Goal: Share content: Share content

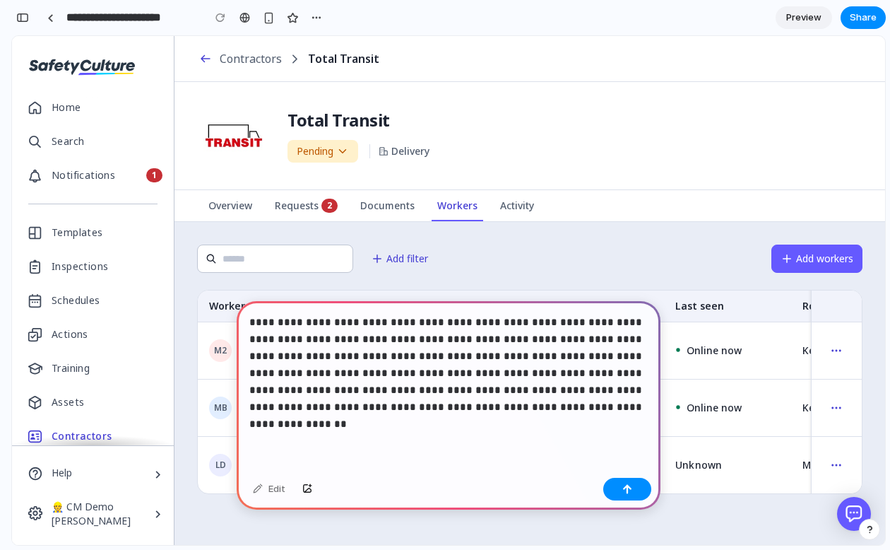
click at [514, 321] on p "**********" at bounding box center [448, 365] width 398 height 102
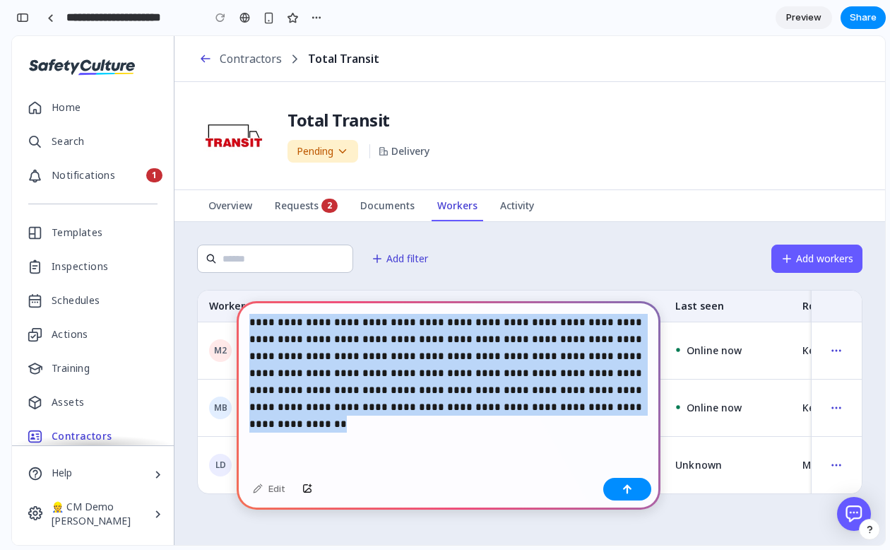
click at [514, 321] on p "**********" at bounding box center [448, 365] width 398 height 102
click at [418, 348] on p "**********" at bounding box center [448, 365] width 398 height 102
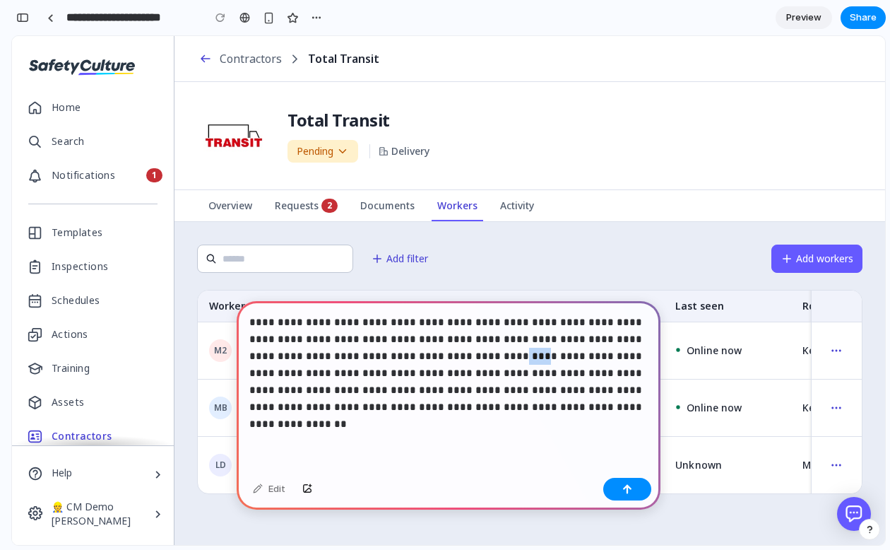
click at [418, 348] on p "**********" at bounding box center [448, 365] width 398 height 102
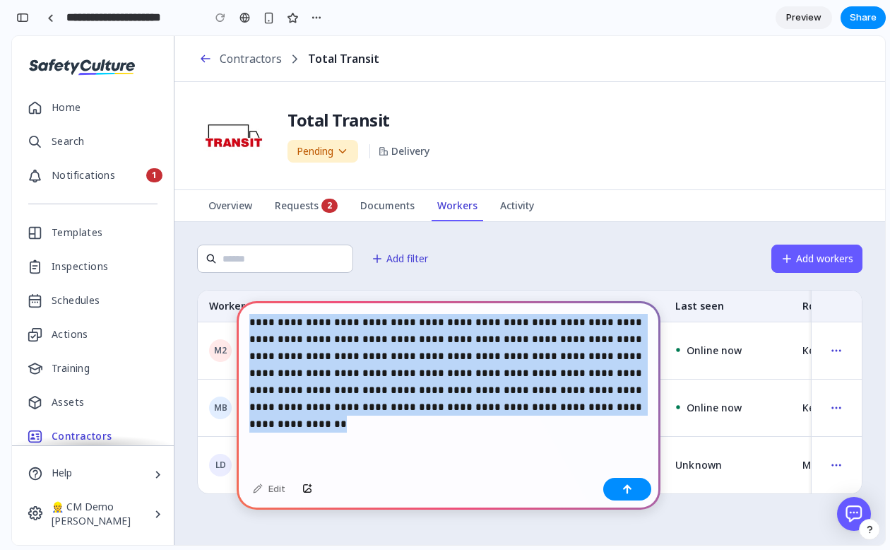
click at [418, 348] on p "**********" at bounding box center [448, 365] width 398 height 102
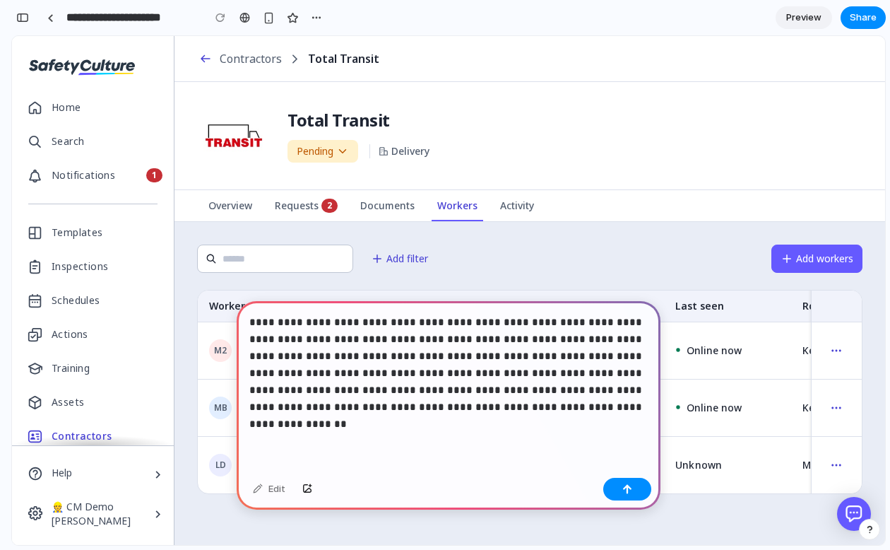
click at [350, 427] on h6 at bounding box center [448, 431] width 398 height 11
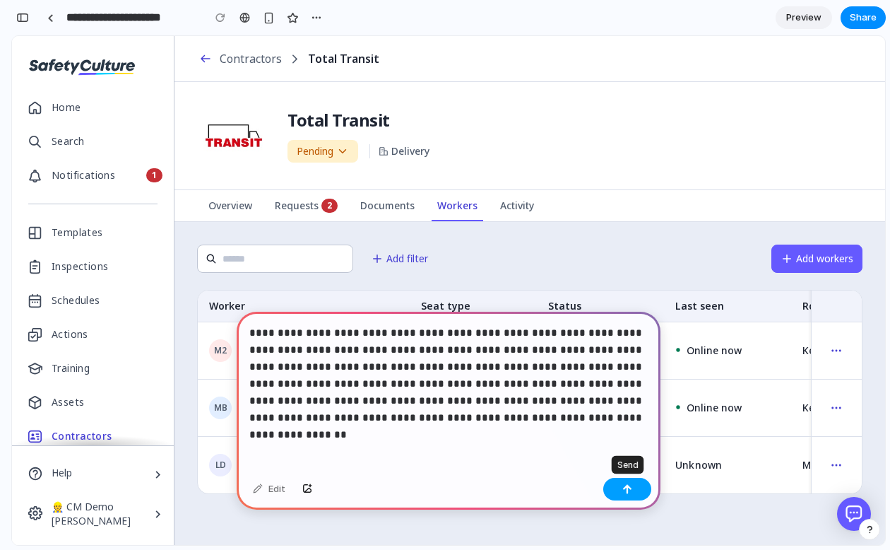
click at [637, 488] on button "button" at bounding box center [627, 489] width 48 height 23
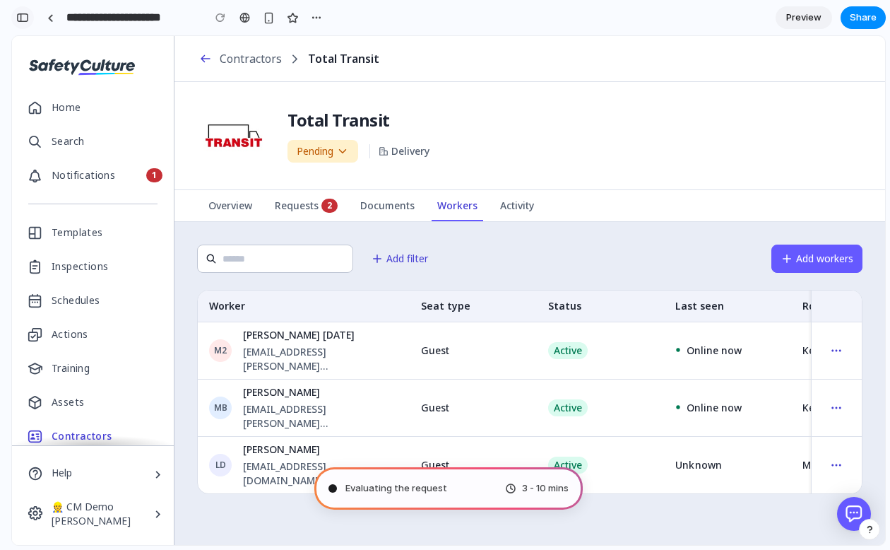
click at [19, 25] on button "button" at bounding box center [22, 17] width 23 height 23
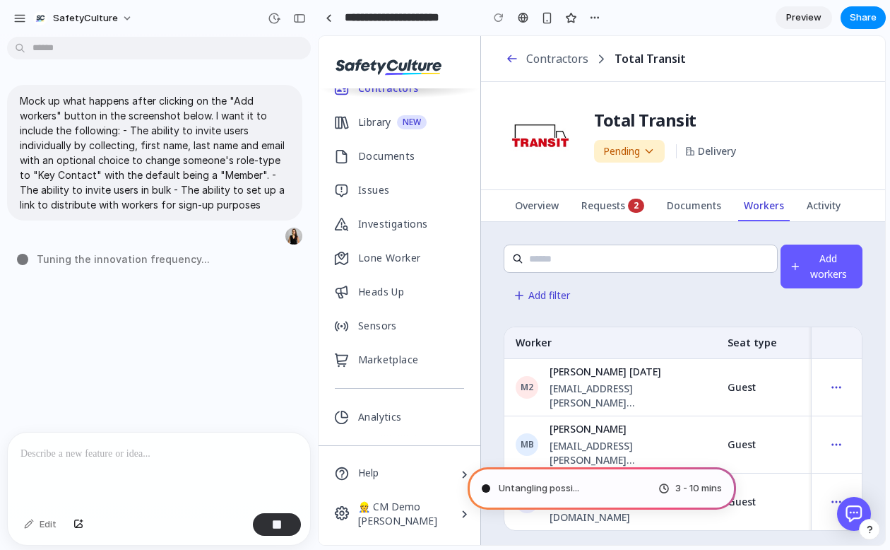
scroll to position [0, 0]
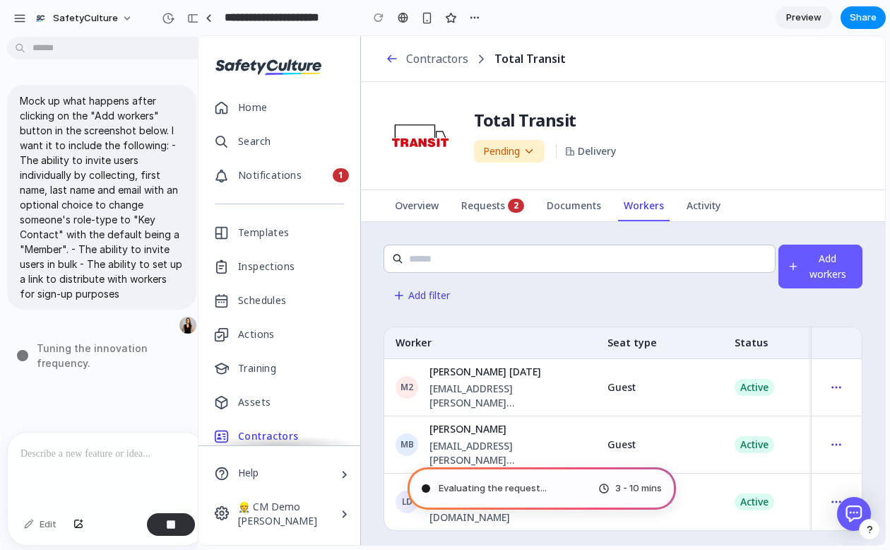
drag, startPoint x: 316, startPoint y: 182, endPoint x: 198, endPoint y: 174, distance: 118.9
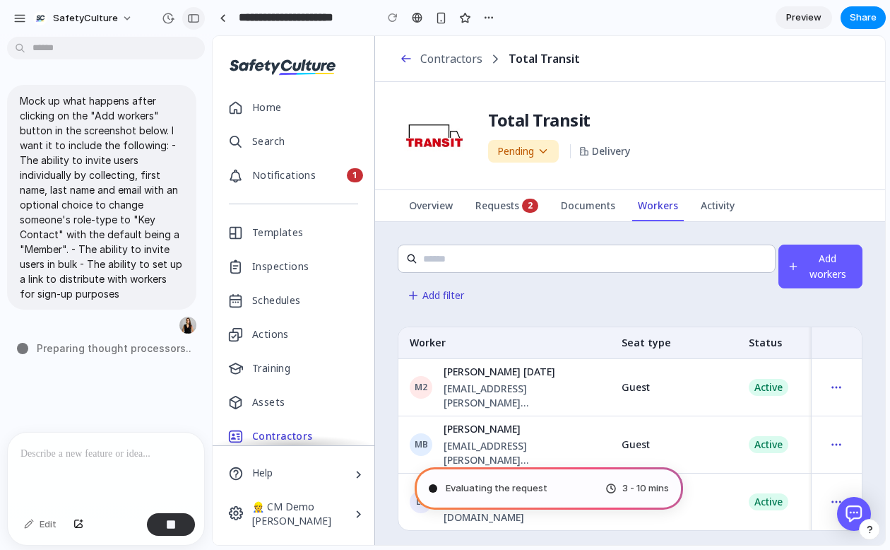
click at [194, 20] on div "button" at bounding box center [193, 18] width 13 height 10
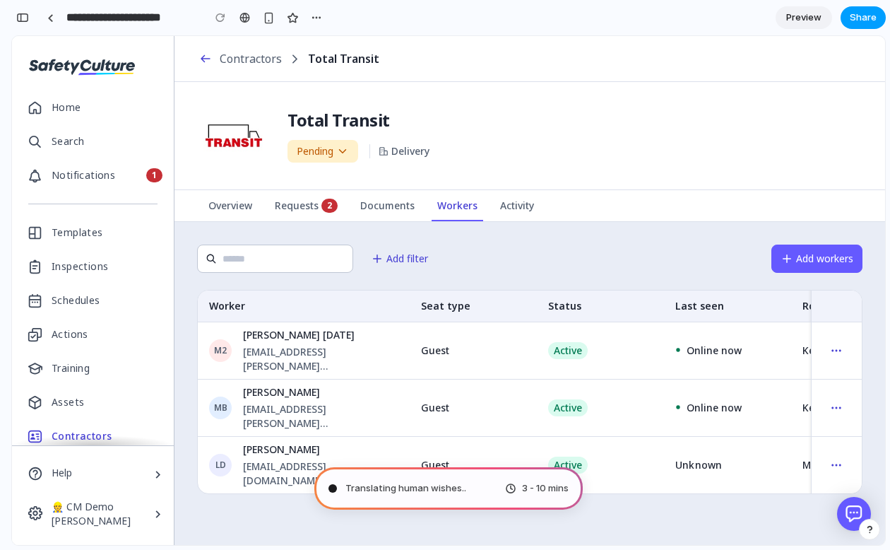
type input "**********"
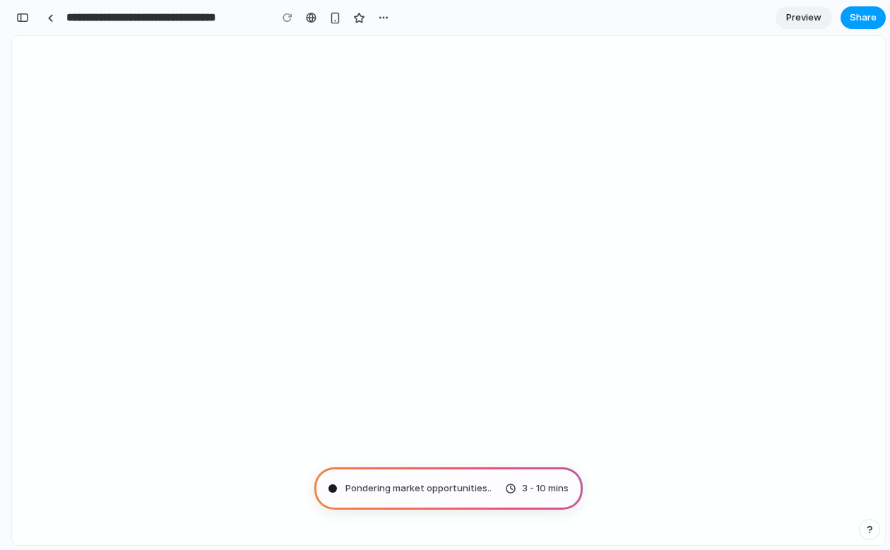
scroll to position [720, 0]
click at [374, 490] on div "P . 3 - 10 mins" at bounding box center [448, 488] width 268 height 42
click at [24, 14] on div "button" at bounding box center [22, 18] width 13 height 10
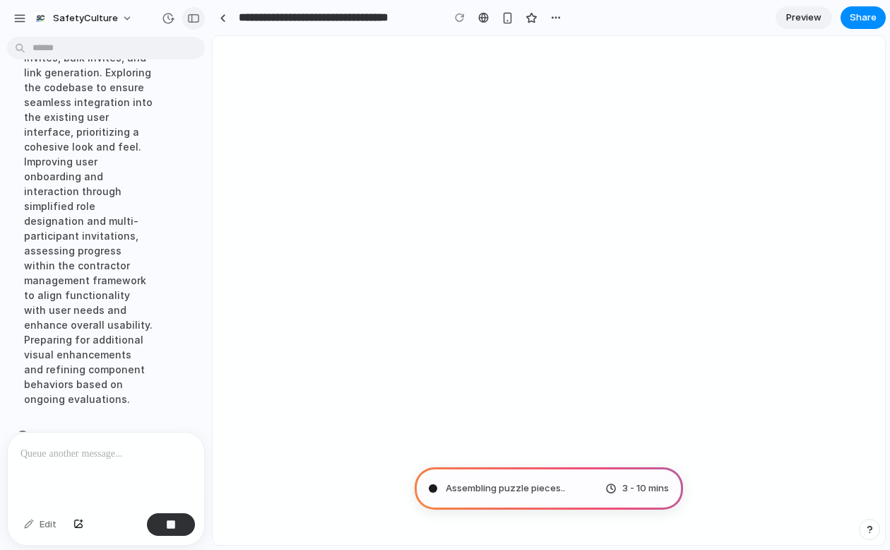
click at [189, 16] on div "button" at bounding box center [193, 18] width 13 height 10
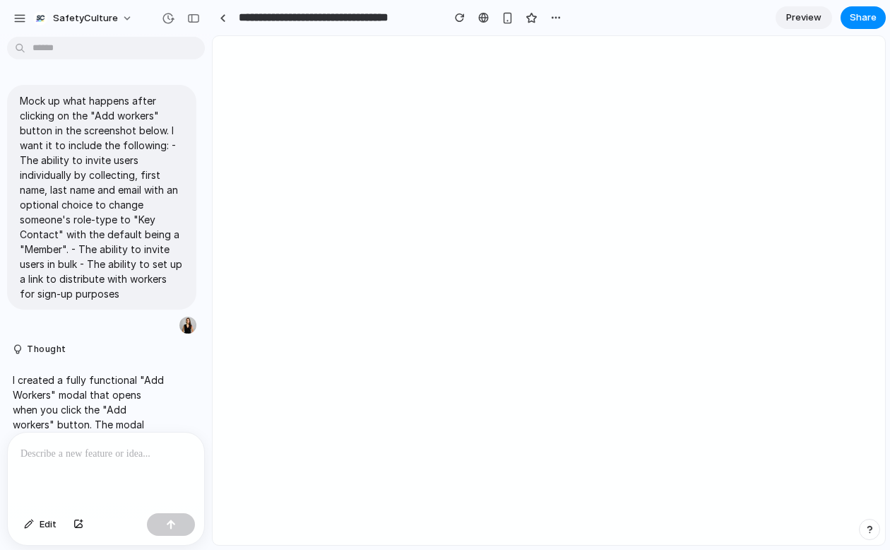
scroll to position [193, 0]
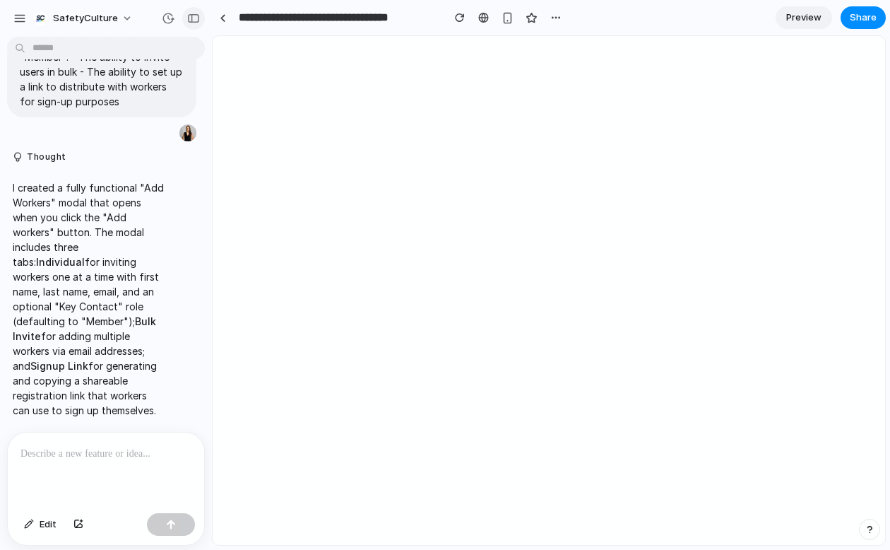
click at [199, 23] on button "button" at bounding box center [193, 18] width 23 height 23
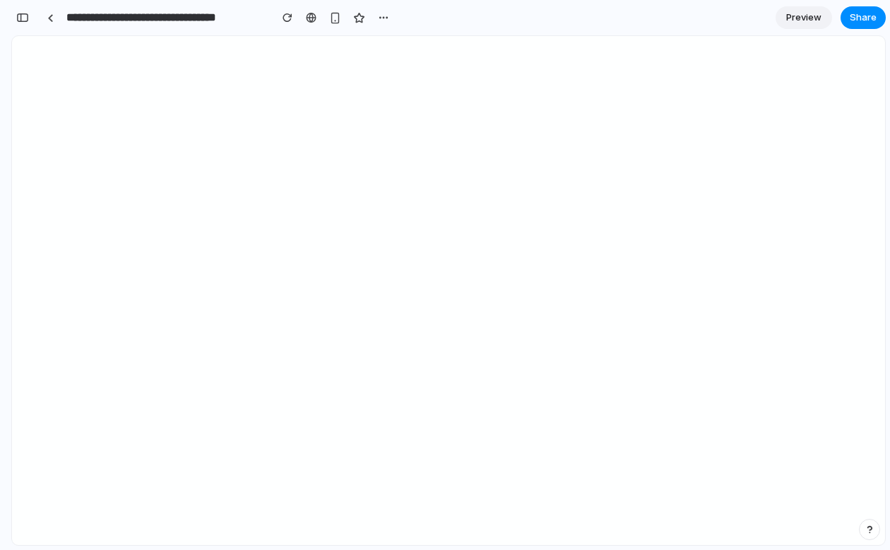
scroll to position [415, 0]
click at [848, 18] on button "Share" at bounding box center [863, 17] width 45 height 23
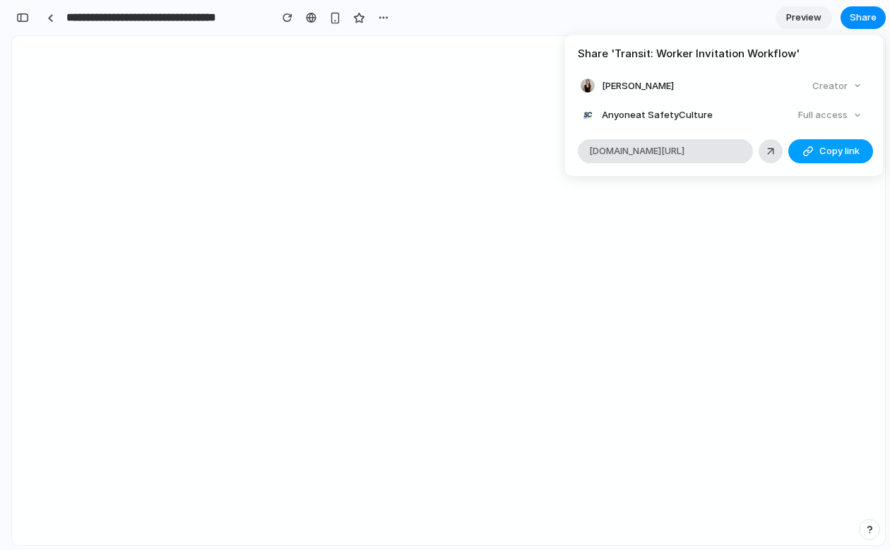
click at [822, 153] on span "Copy link" at bounding box center [839, 151] width 40 height 14
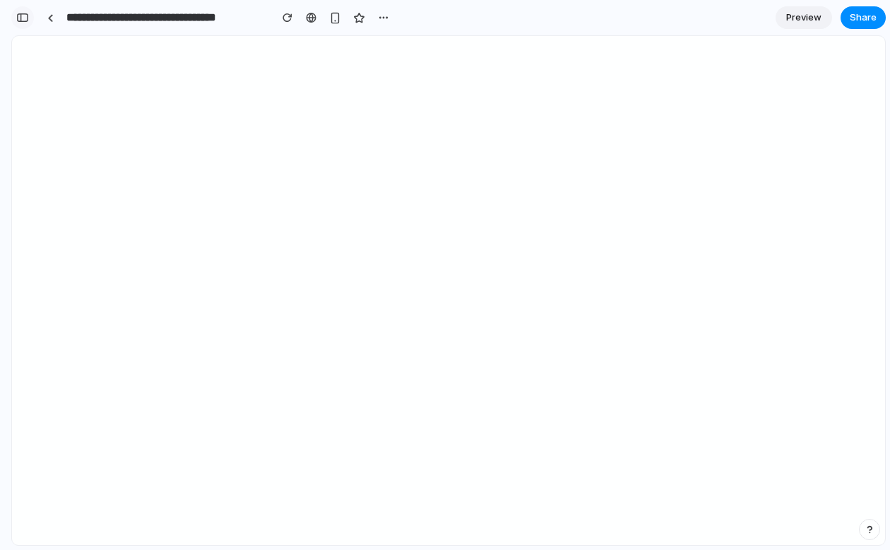
click at [22, 21] on div "button" at bounding box center [22, 18] width 13 height 10
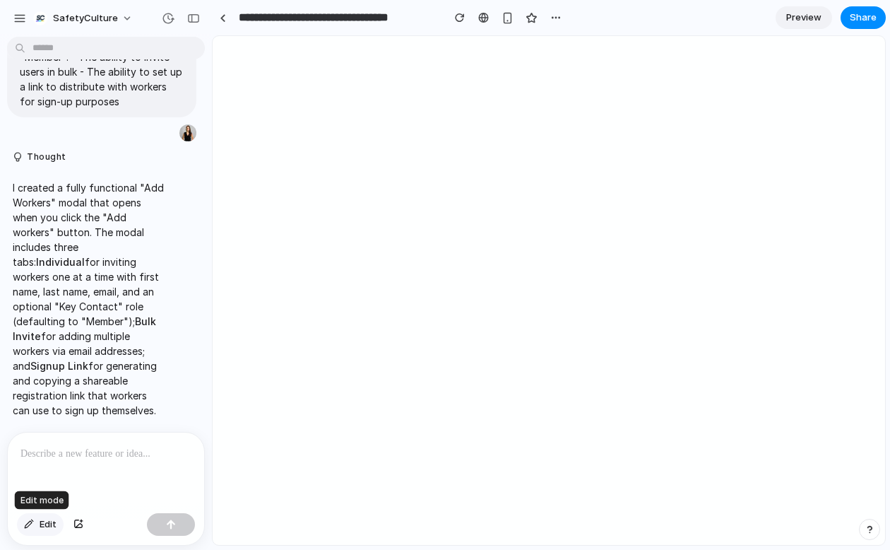
click at [47, 519] on span "Edit" at bounding box center [48, 524] width 17 height 14
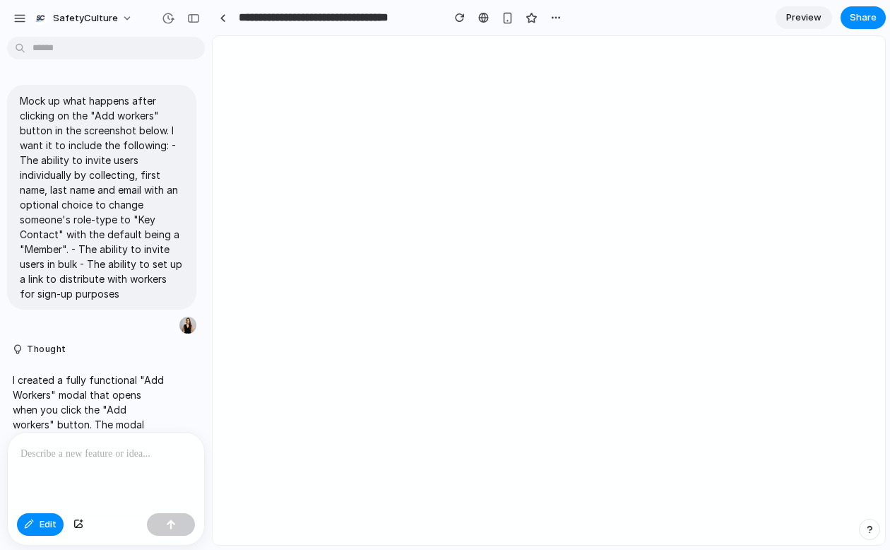
scroll to position [0, 0]
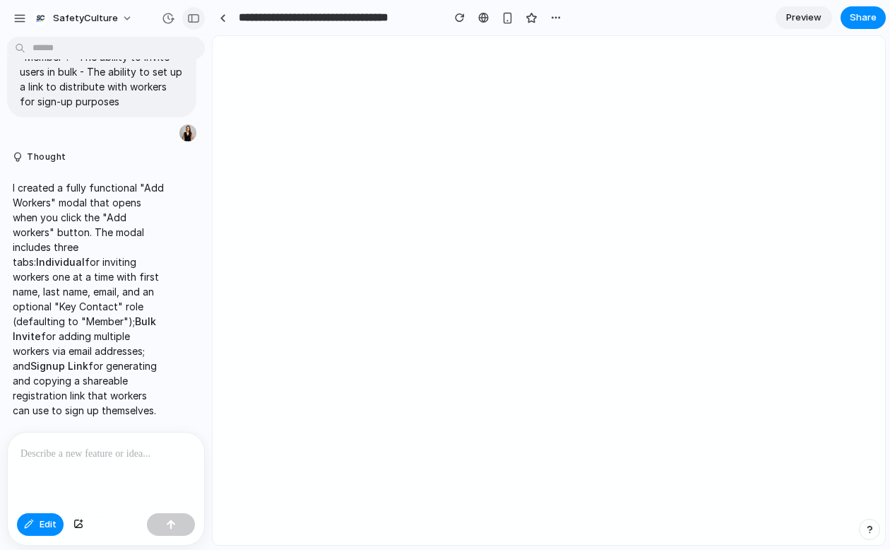
click at [195, 18] on div "button" at bounding box center [193, 18] width 13 height 10
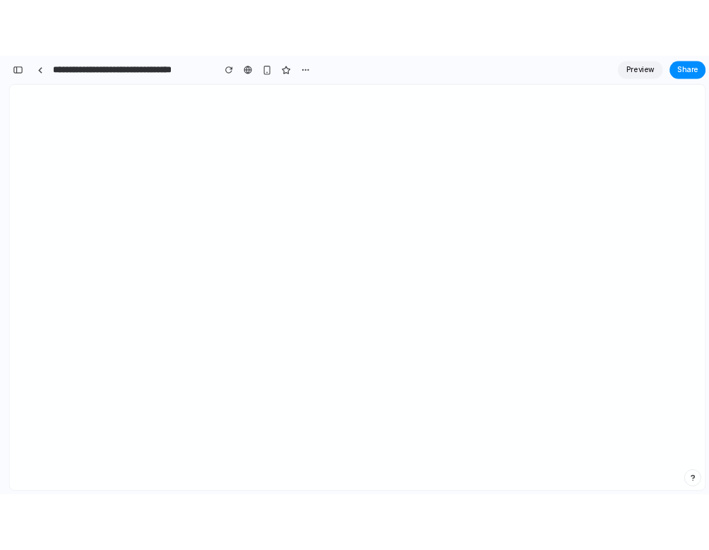
scroll to position [415, 0]
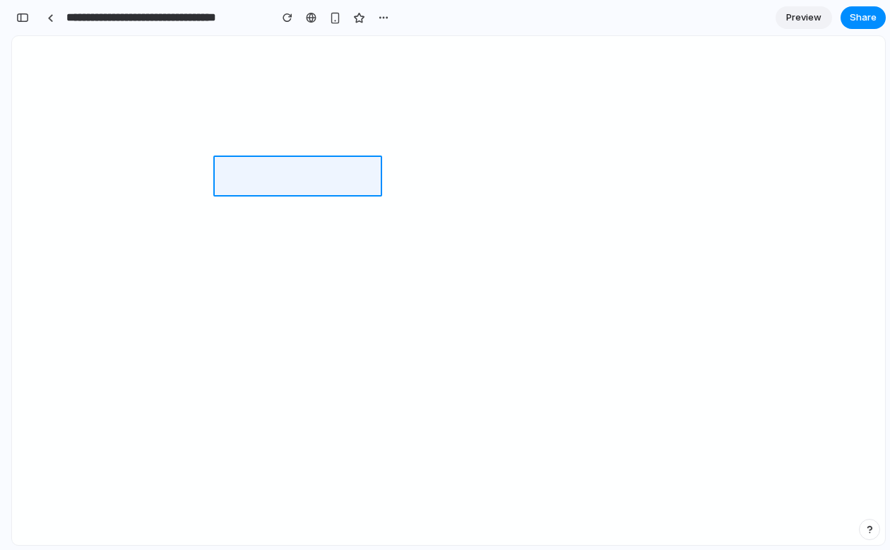
click at [329, 169] on div at bounding box center [547, 291] width 673 height 508
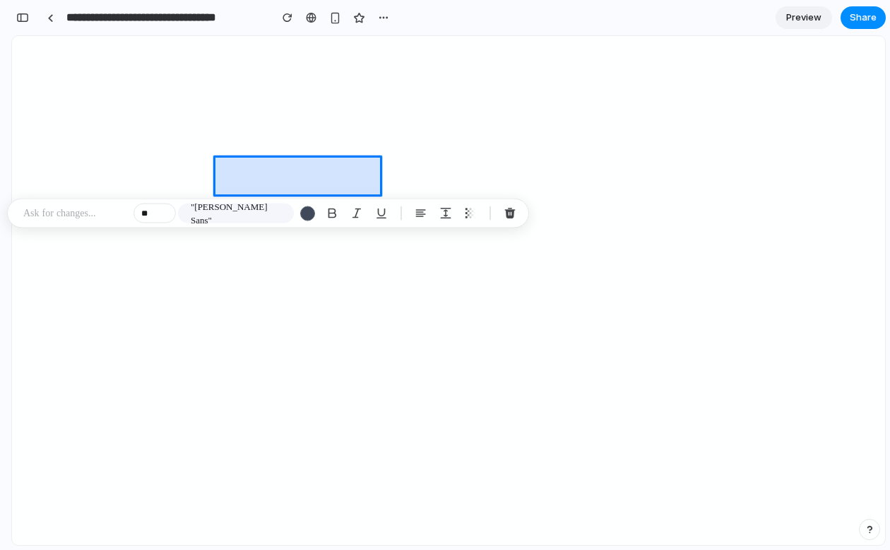
click at [308, 161] on div at bounding box center [547, 291] width 673 height 508
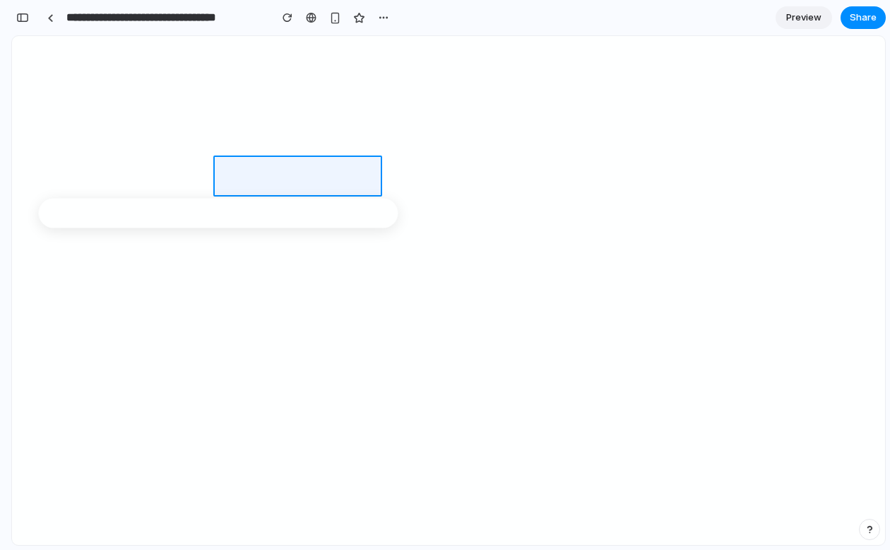
click at [308, 161] on div at bounding box center [547, 291] width 673 height 508
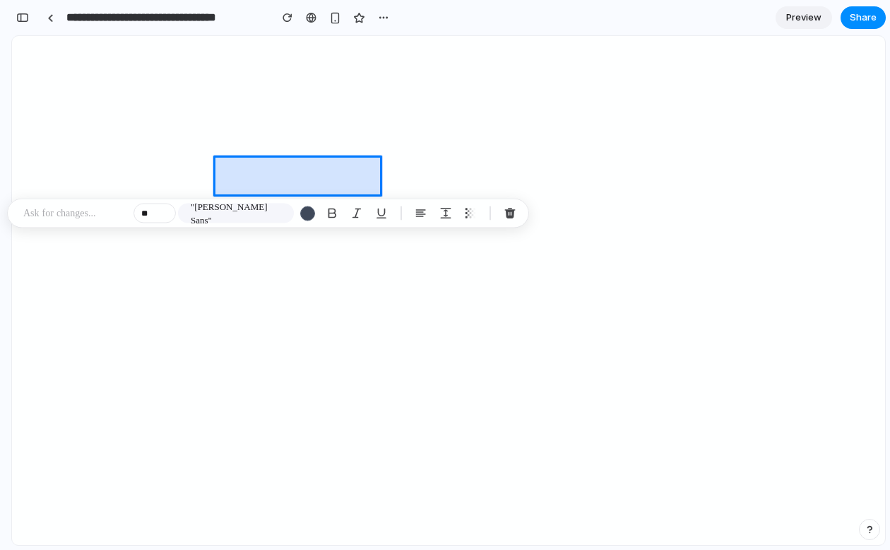
click at [311, 163] on div at bounding box center [547, 291] width 673 height 508
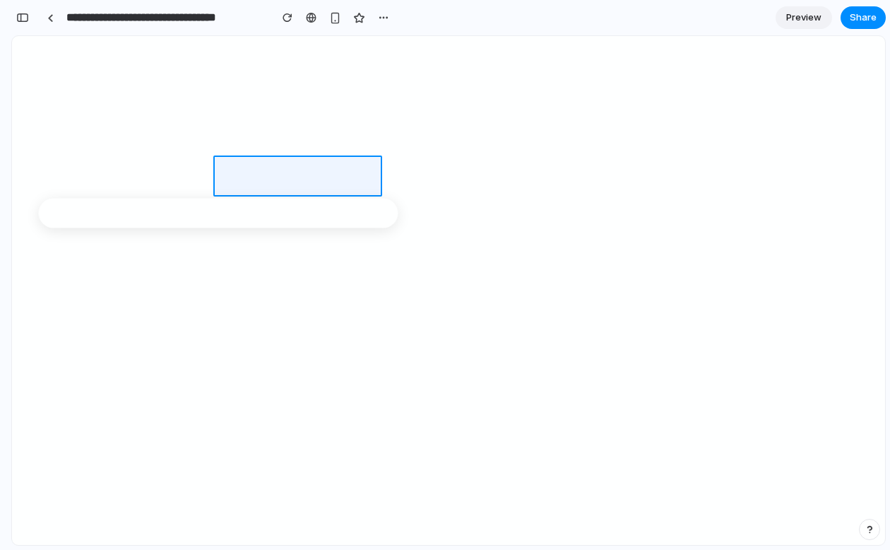
click at [311, 163] on div at bounding box center [547, 291] width 673 height 508
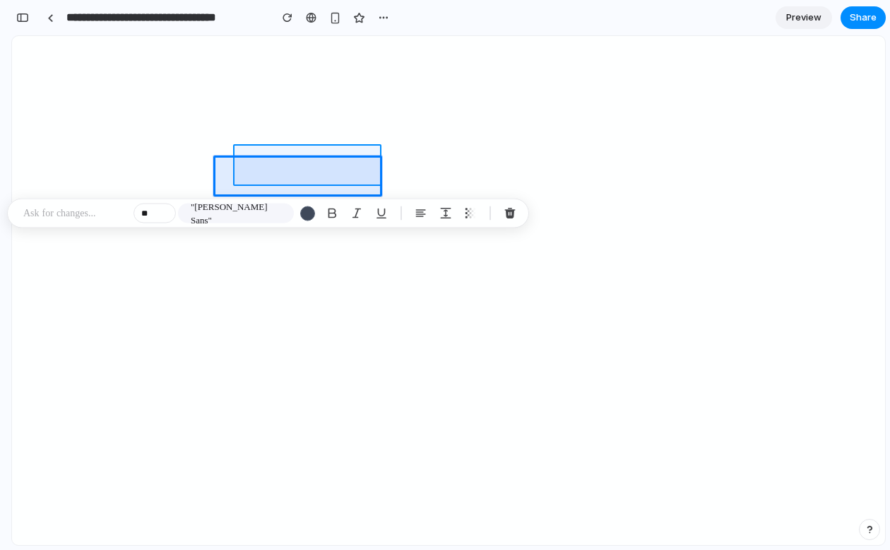
click at [460, 168] on div at bounding box center [547, 291] width 673 height 508
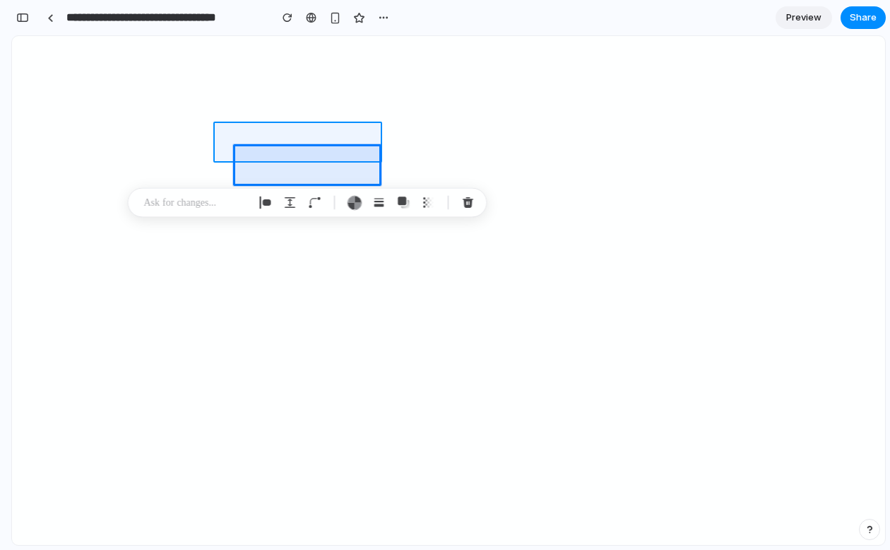
click at [333, 151] on div at bounding box center [547, 291] width 673 height 508
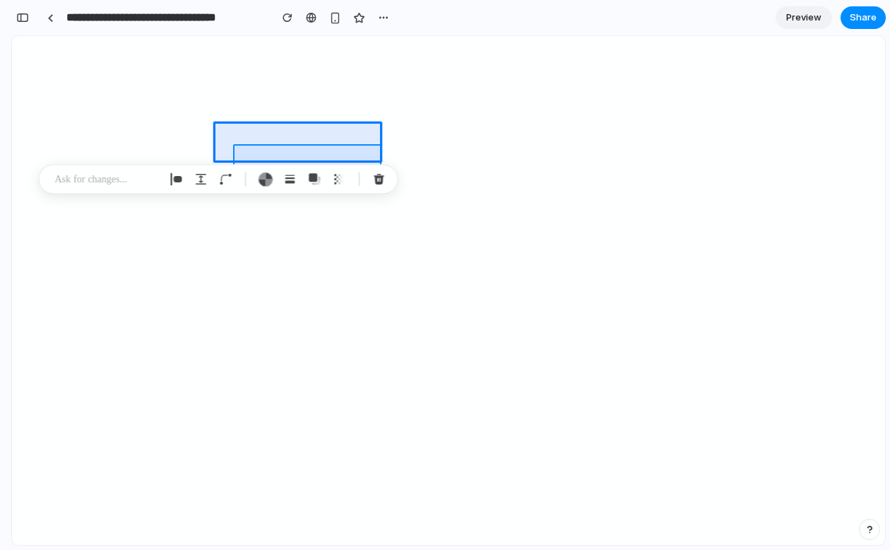
click at [470, 170] on div at bounding box center [547, 291] width 673 height 508
